Goal: Find specific page/section: Find specific page/section

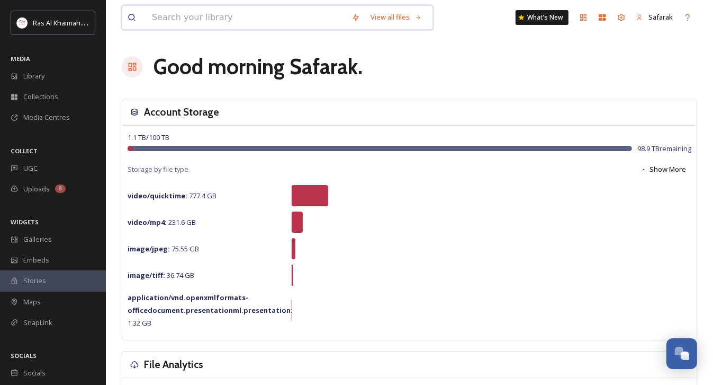
click at [208, 16] on input at bounding box center [247, 17] width 200 height 23
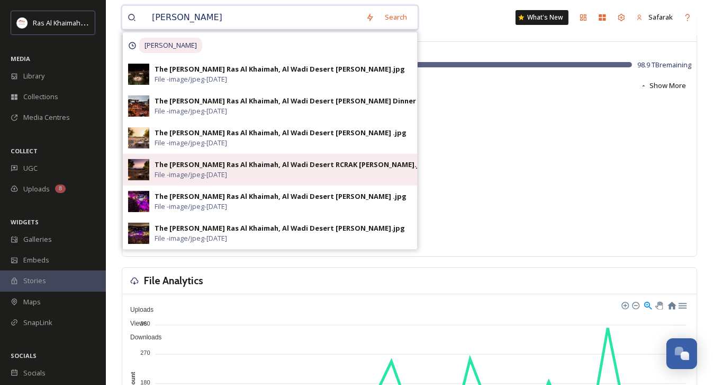
scroll to position [106, 0]
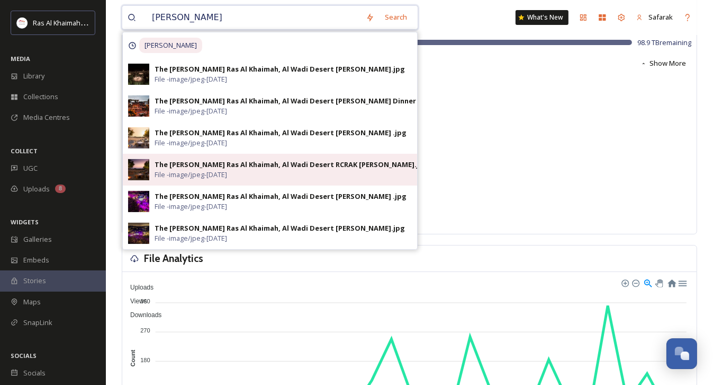
type input "[PERSON_NAME]"
click at [260, 164] on div "The [PERSON_NAME] Ras Al Khaimah, Al Wadi Desert RCRAK [PERSON_NAME].jpg" at bounding box center [292, 164] width 274 height 10
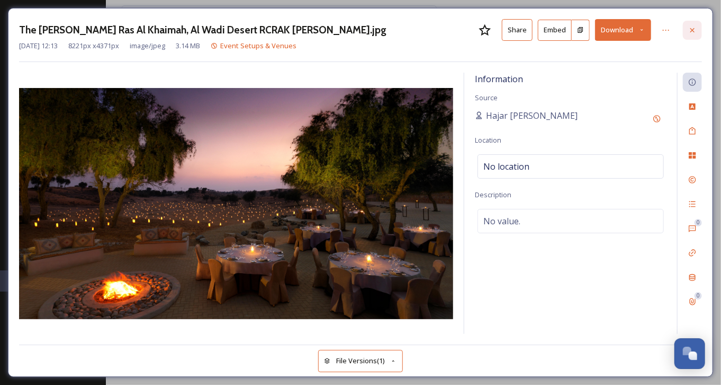
click at [699, 30] on div at bounding box center [692, 30] width 19 height 19
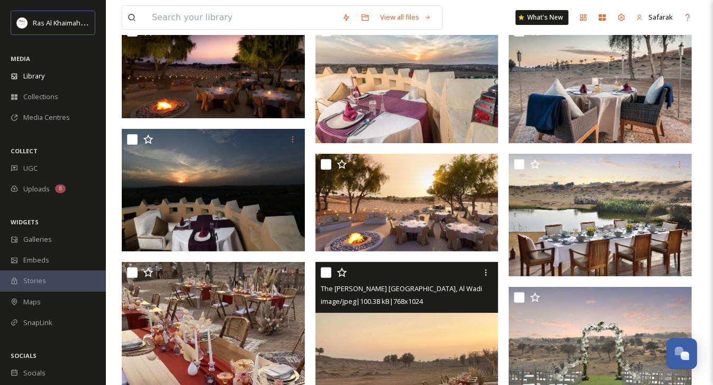
scroll to position [106, 0]
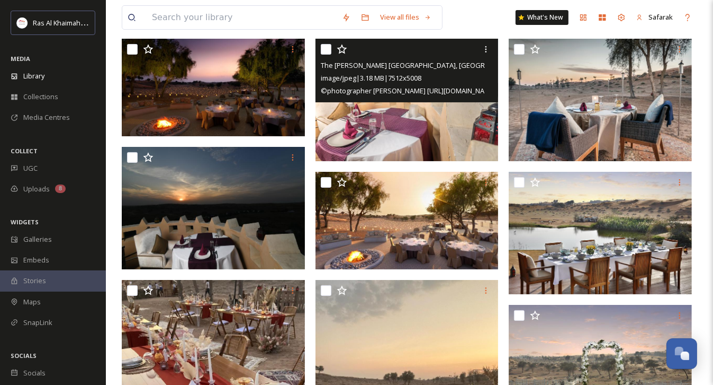
click at [428, 134] on img at bounding box center [407, 100] width 183 height 122
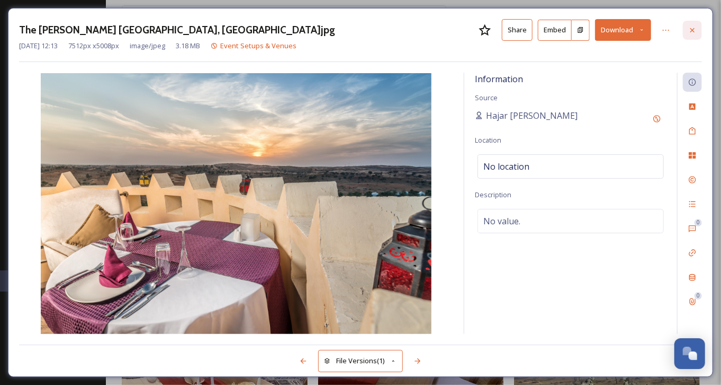
click at [692, 26] on icon at bounding box center [693, 30] width 8 height 8
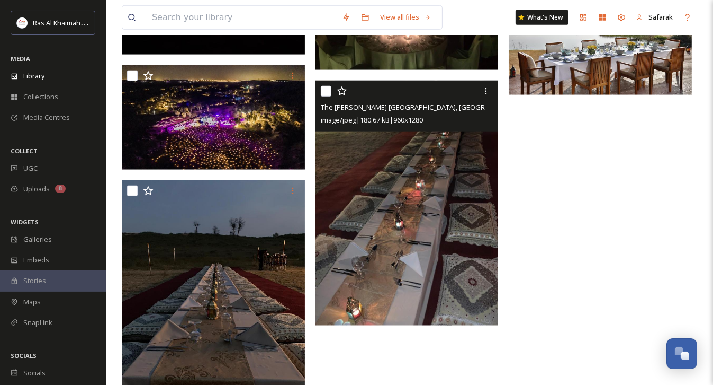
scroll to position [847, 0]
